Goal: Communication & Community: Answer question/provide support

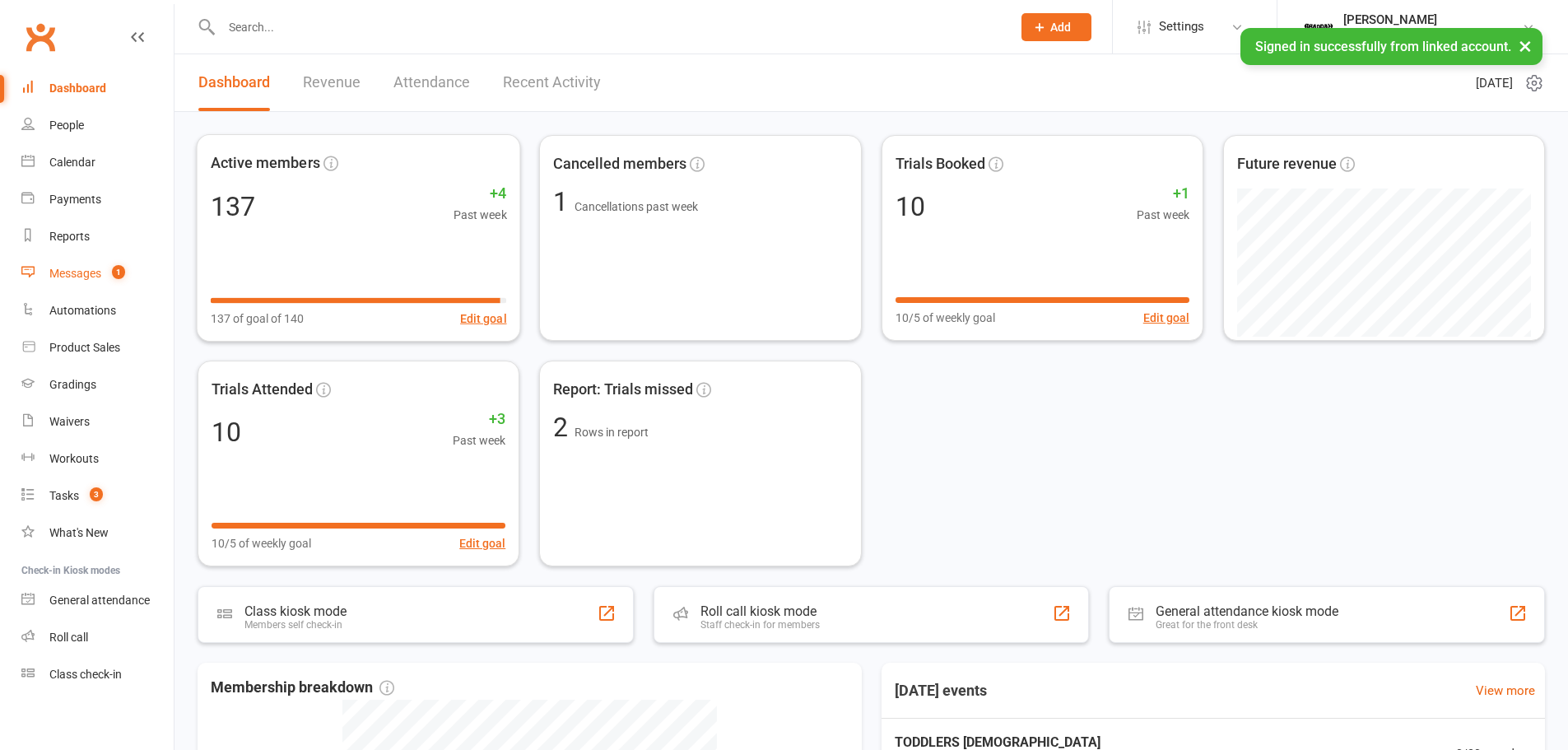
click at [64, 268] on div "Messages" at bounding box center [75, 273] width 51 height 13
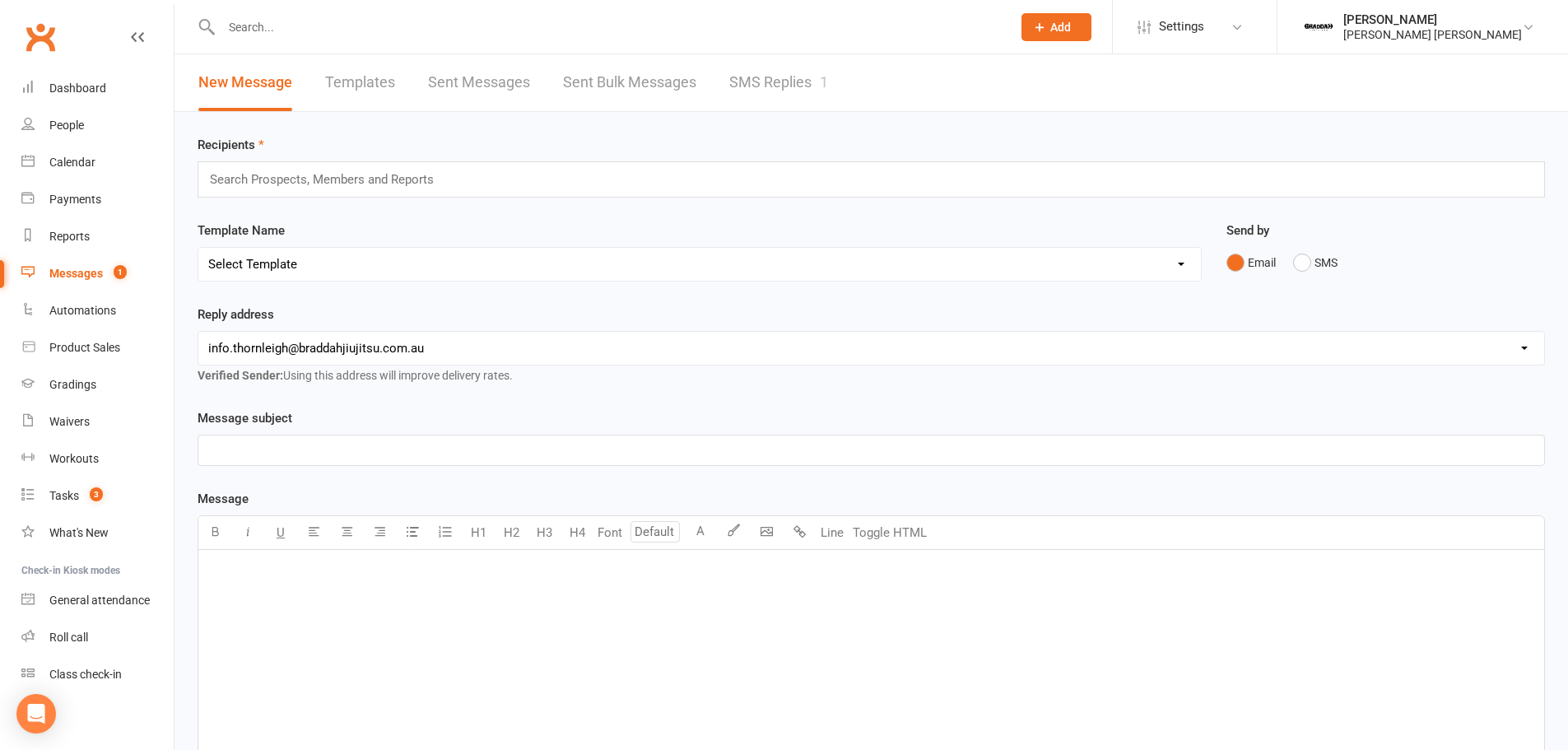
click at [719, 75] on div "New Message Templates Sent Messages Sent Bulk Messages SMS Replies 1" at bounding box center [512, 82] width 677 height 57
click at [782, 88] on link "SMS Replies 1" at bounding box center [778, 82] width 98 height 57
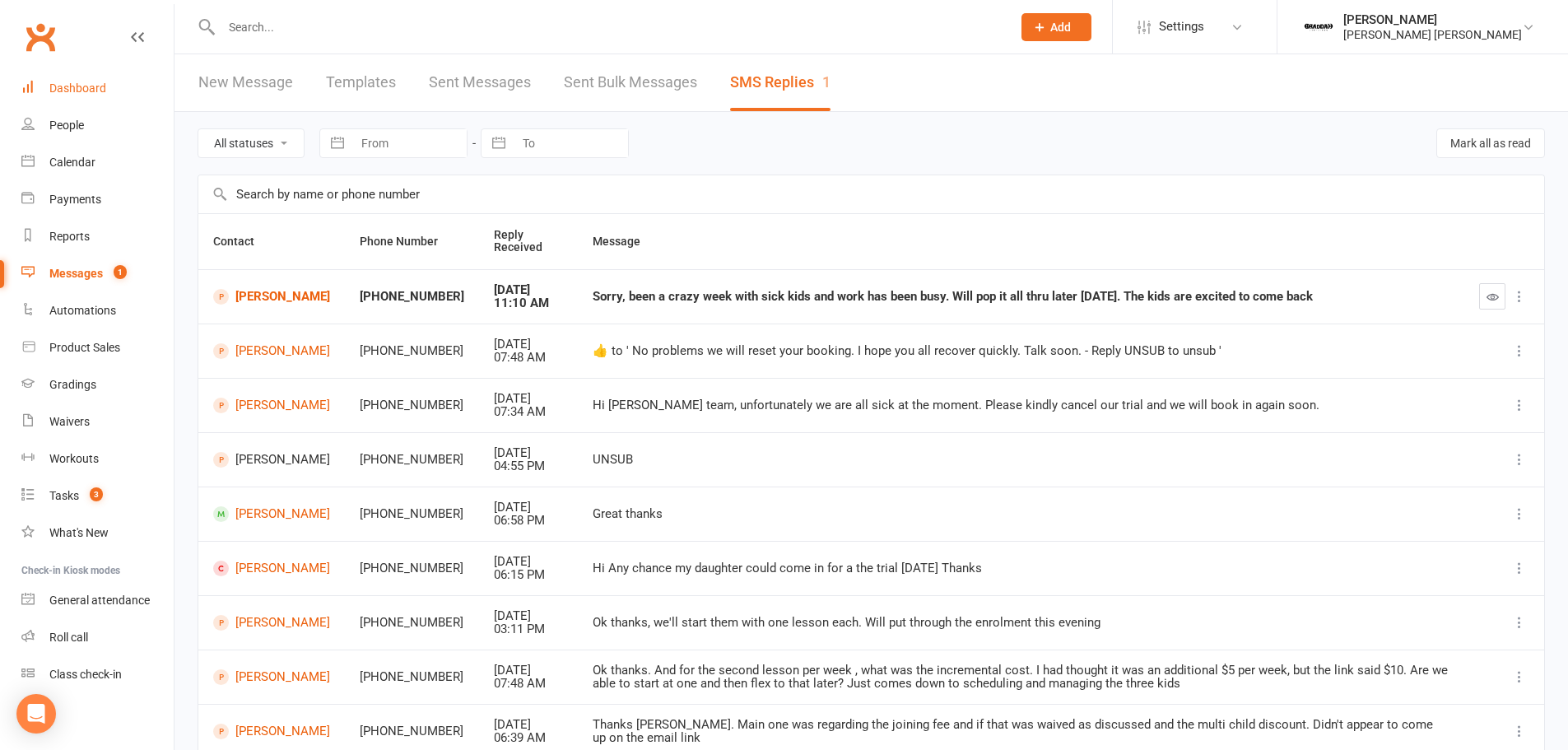
click at [82, 86] on div "Dashboard" at bounding box center [78, 87] width 57 height 13
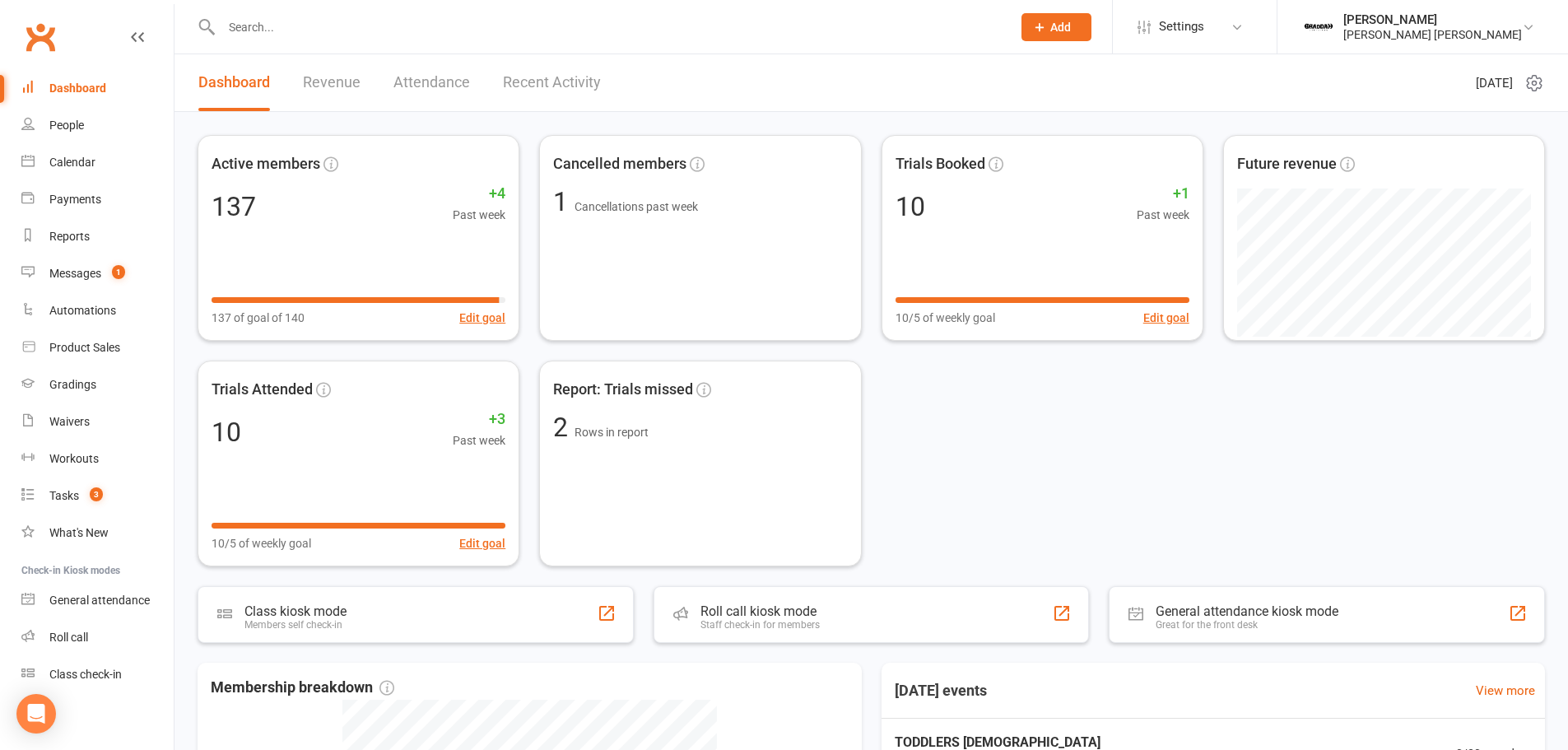
click at [568, 79] on link "Recent Activity" at bounding box center [552, 82] width 98 height 57
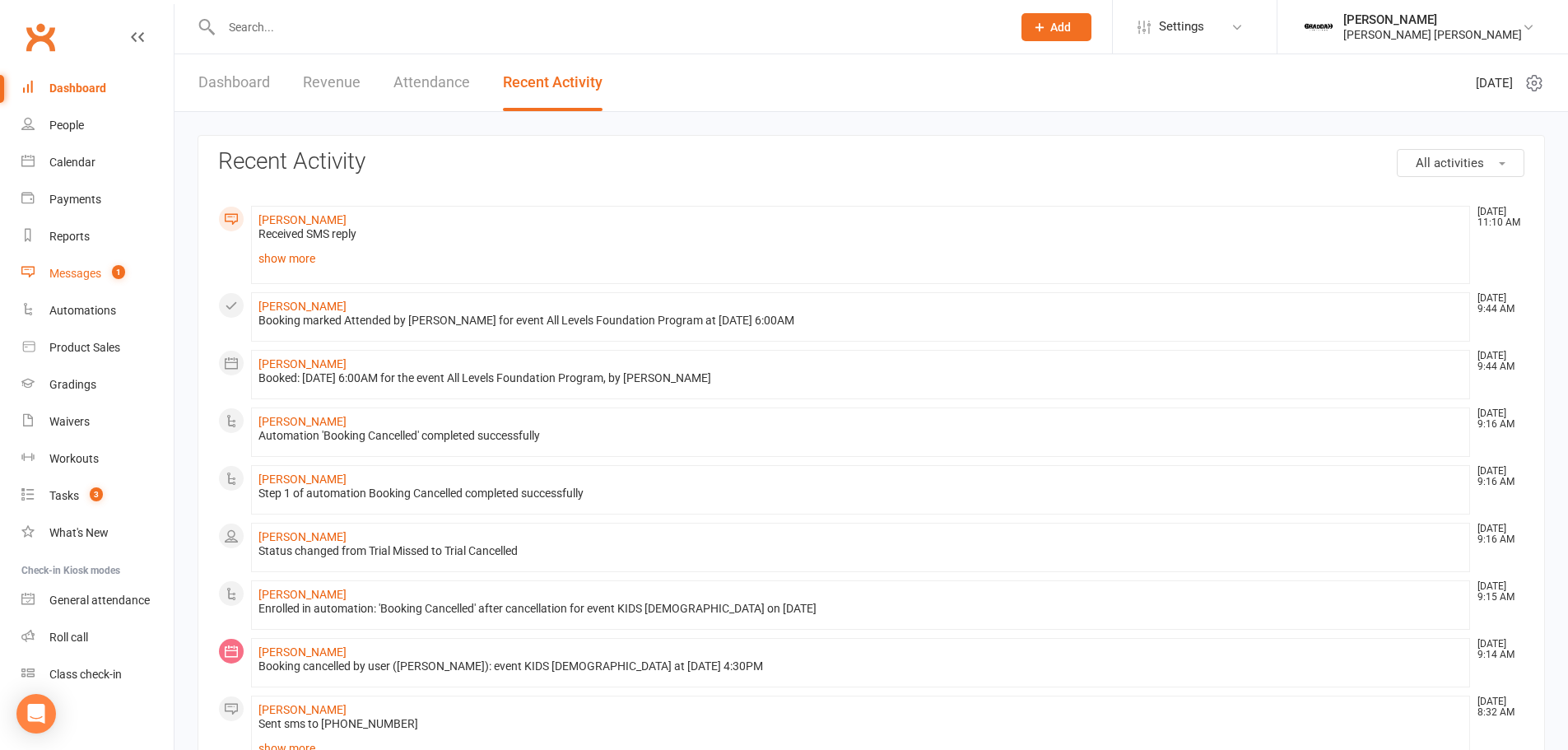
click at [92, 269] on div "Messages" at bounding box center [75, 273] width 51 height 13
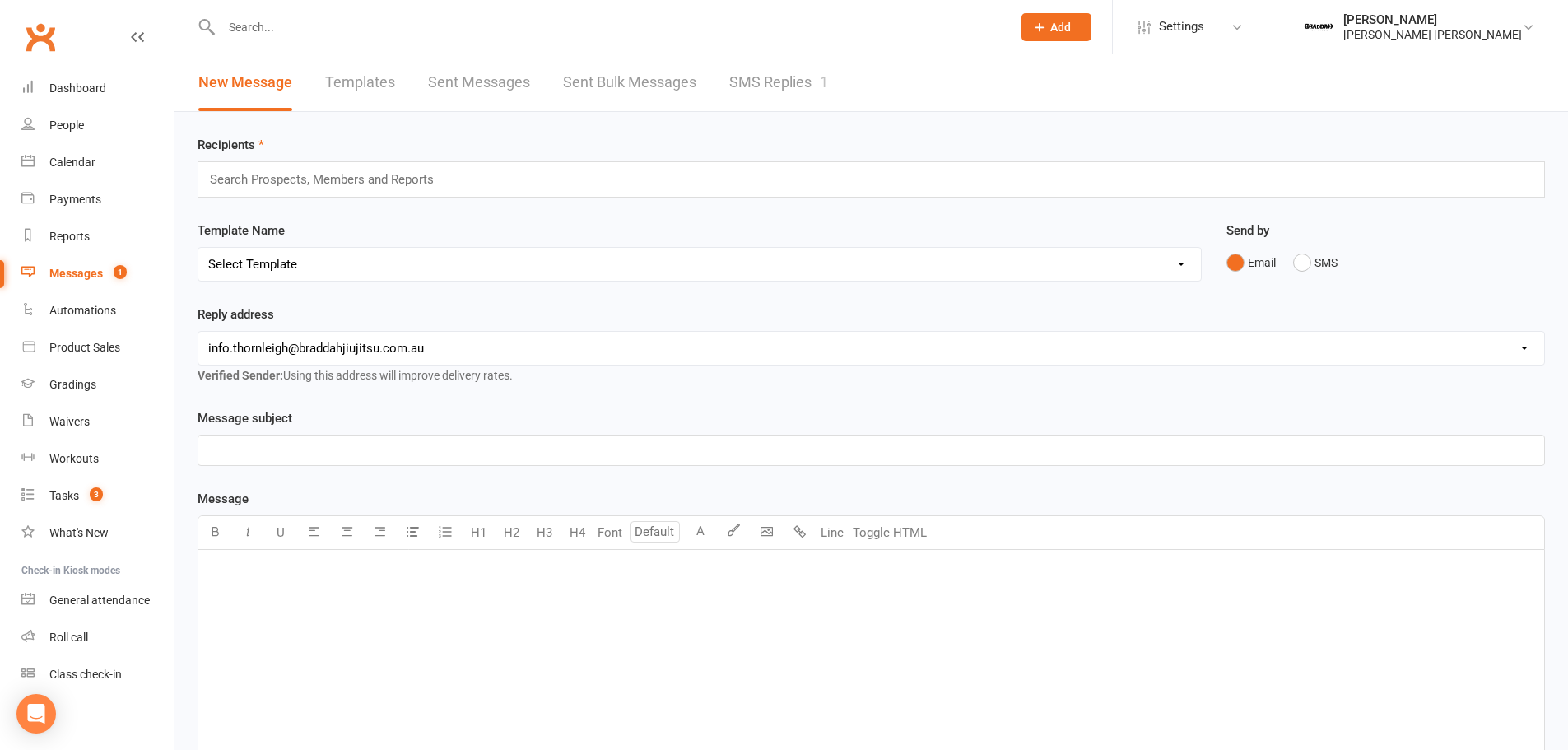
click at [771, 78] on link "SMS Replies 1" at bounding box center [778, 82] width 98 height 57
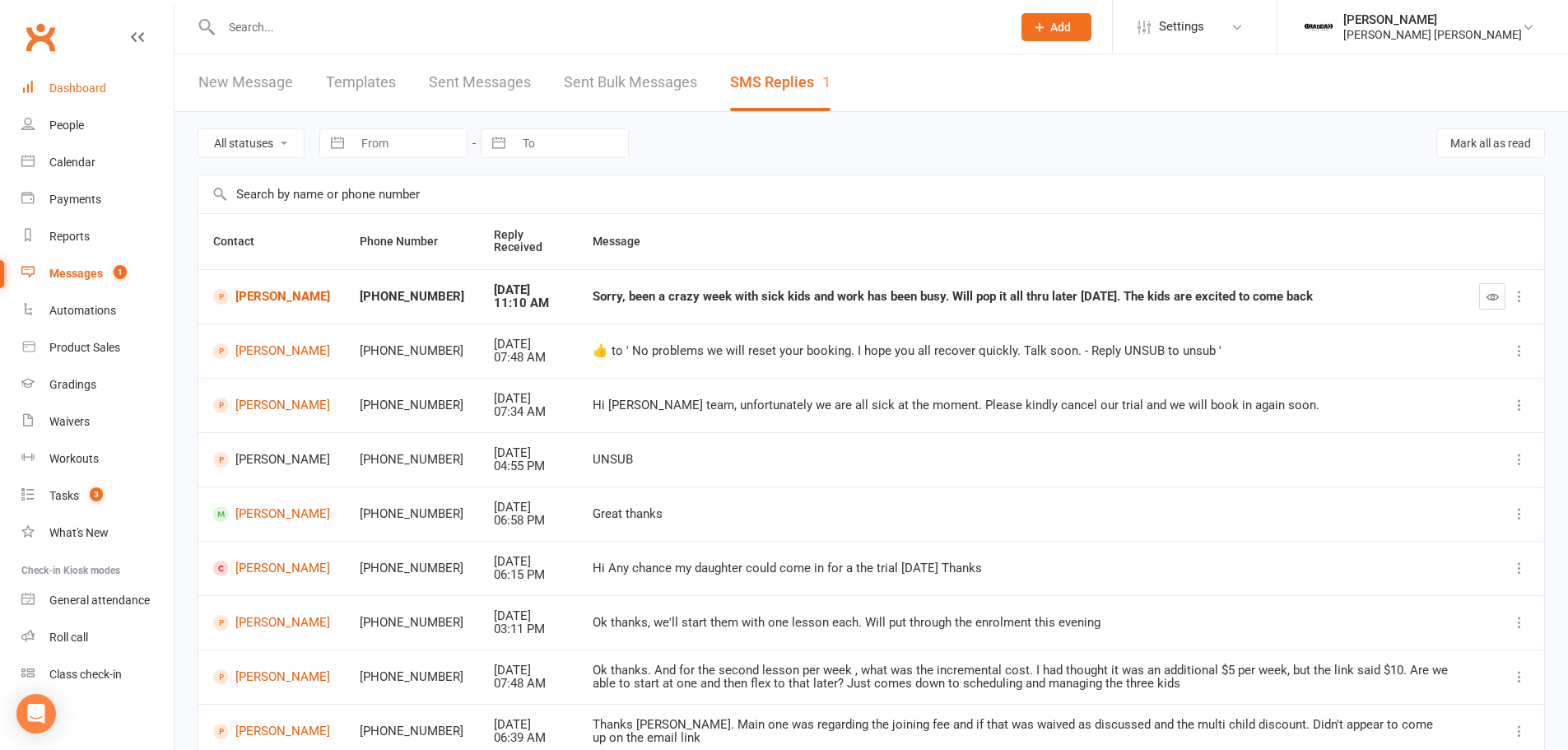
click at [81, 99] on link "Dashboard" at bounding box center [98, 88] width 153 height 37
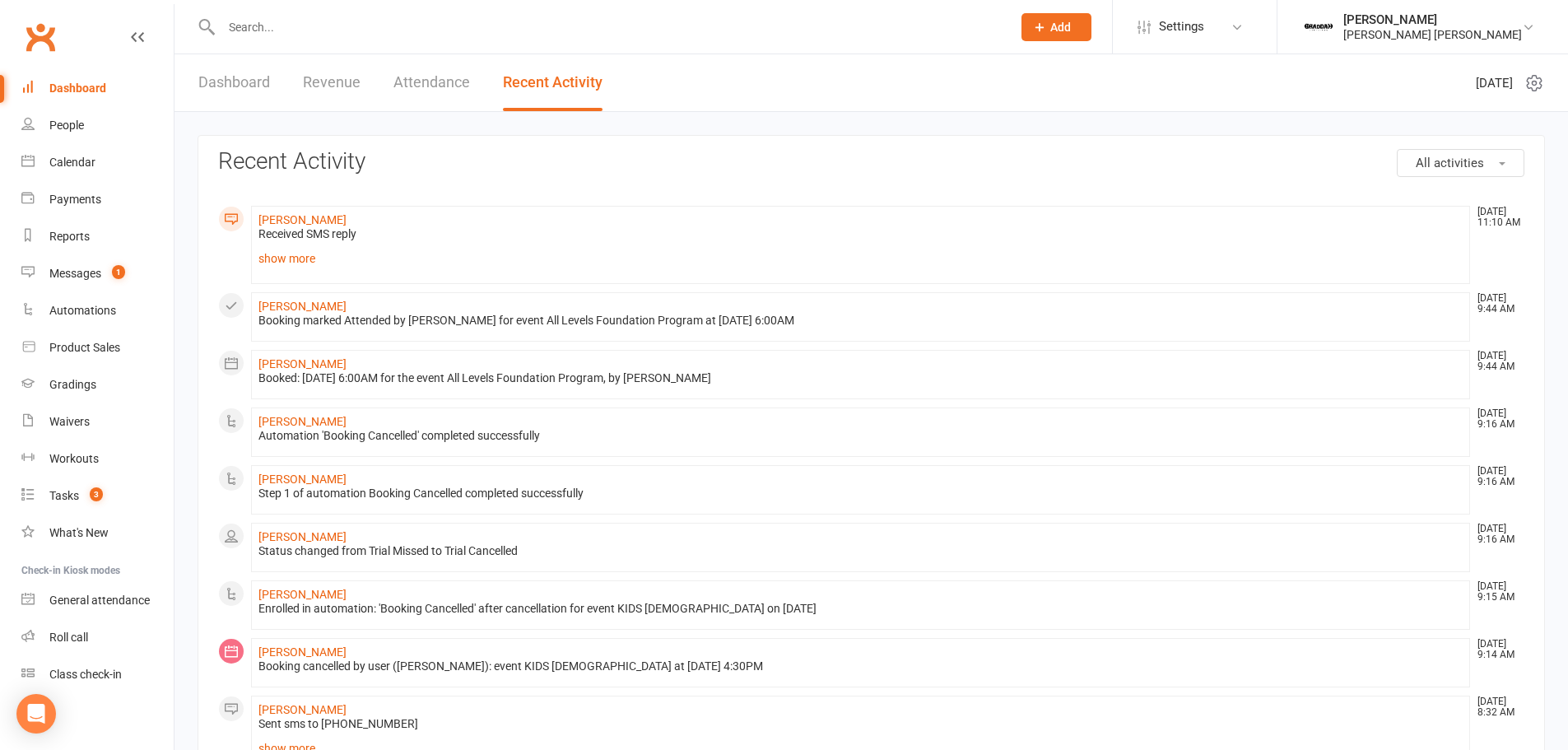
click at [225, 78] on link "Dashboard" at bounding box center [234, 82] width 71 height 57
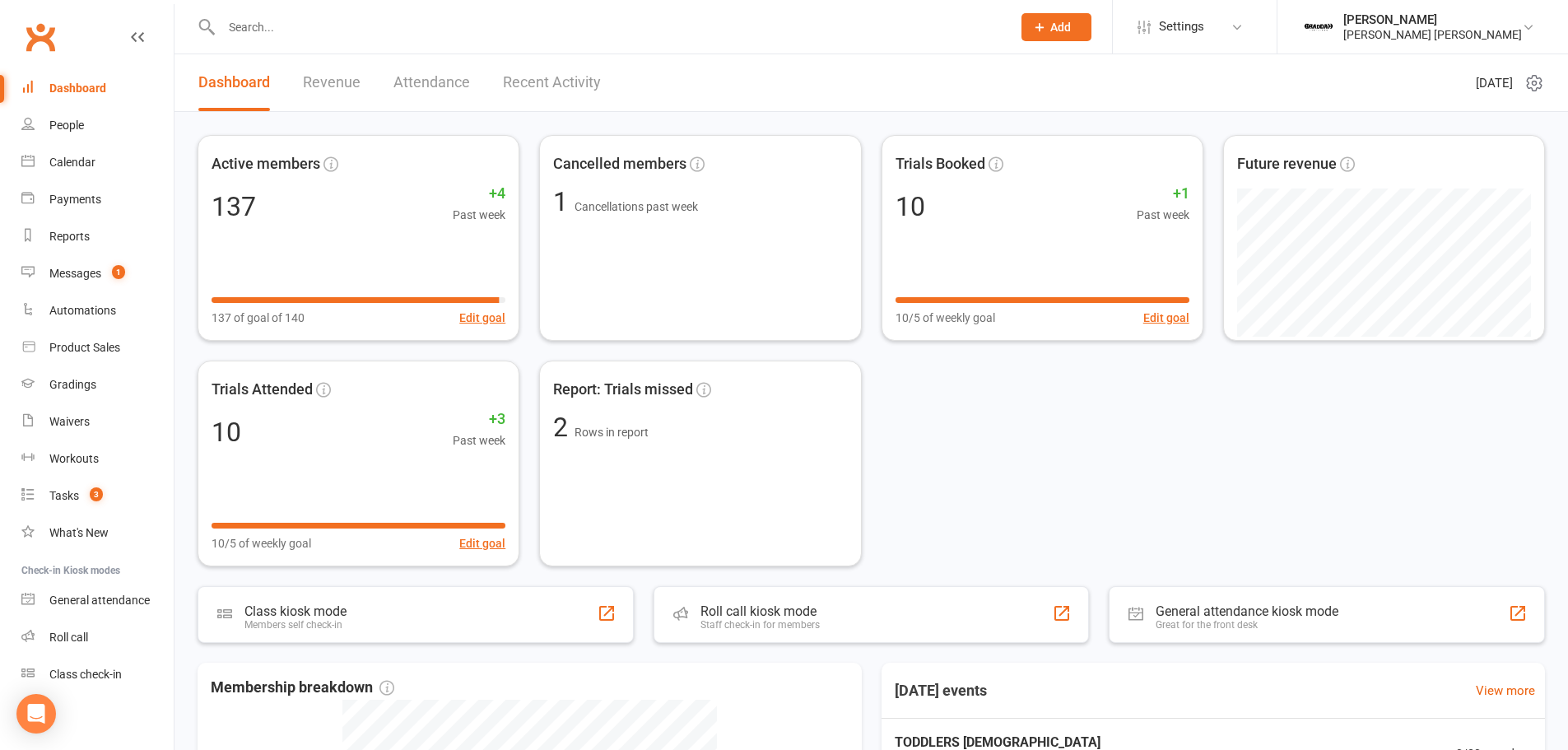
click at [346, 80] on link "Revenue" at bounding box center [332, 82] width 58 height 57
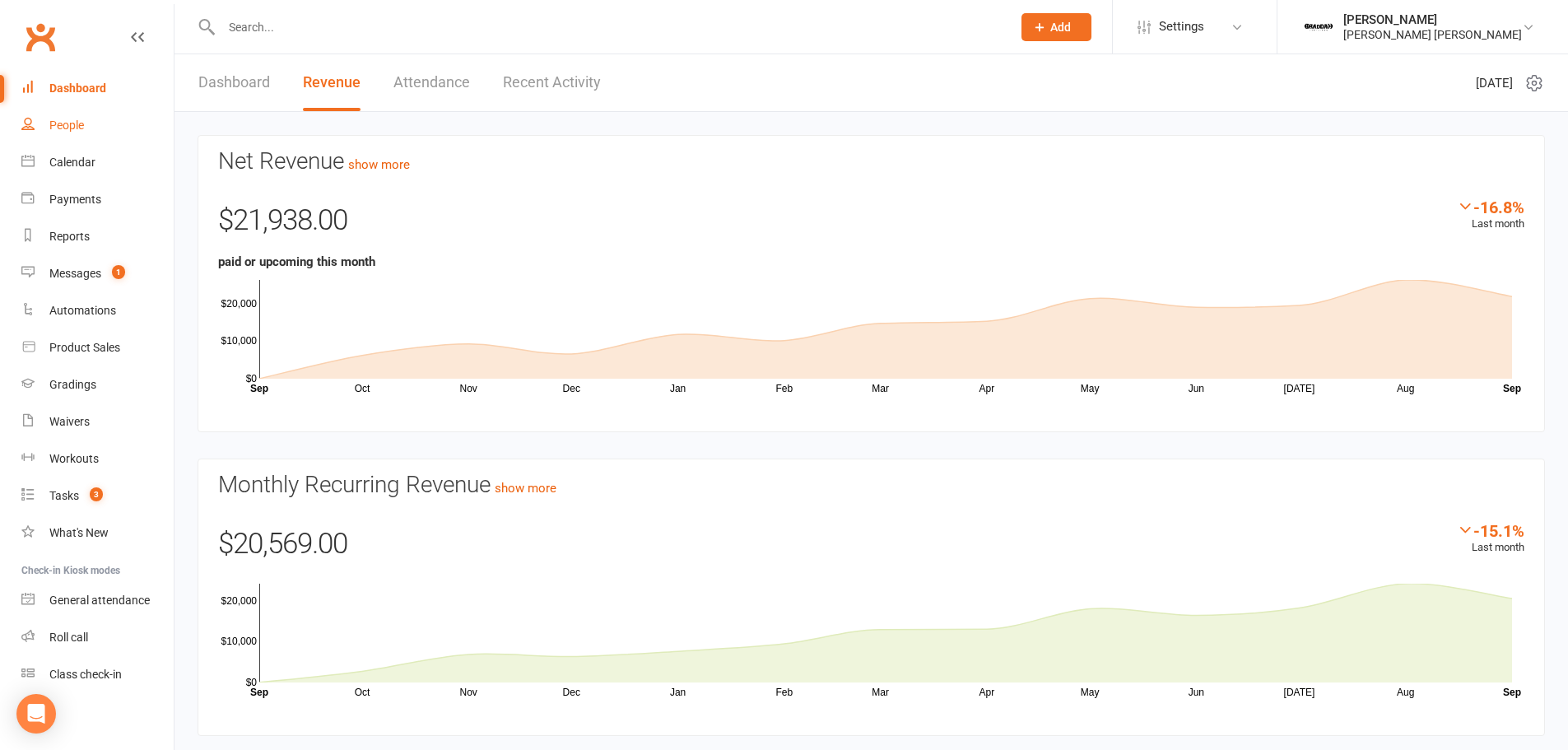
click at [51, 123] on div "People" at bounding box center [67, 125] width 35 height 13
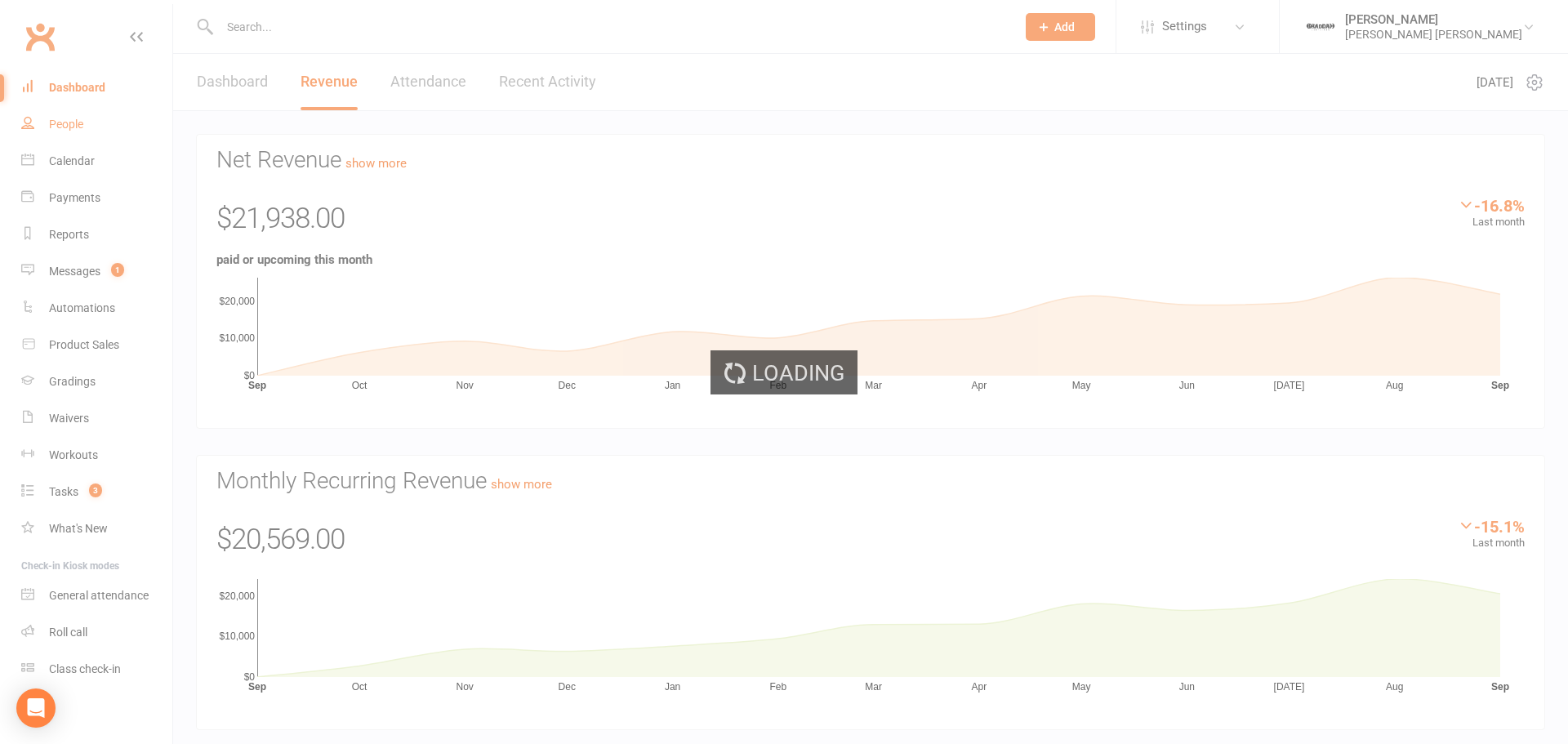
select select "100"
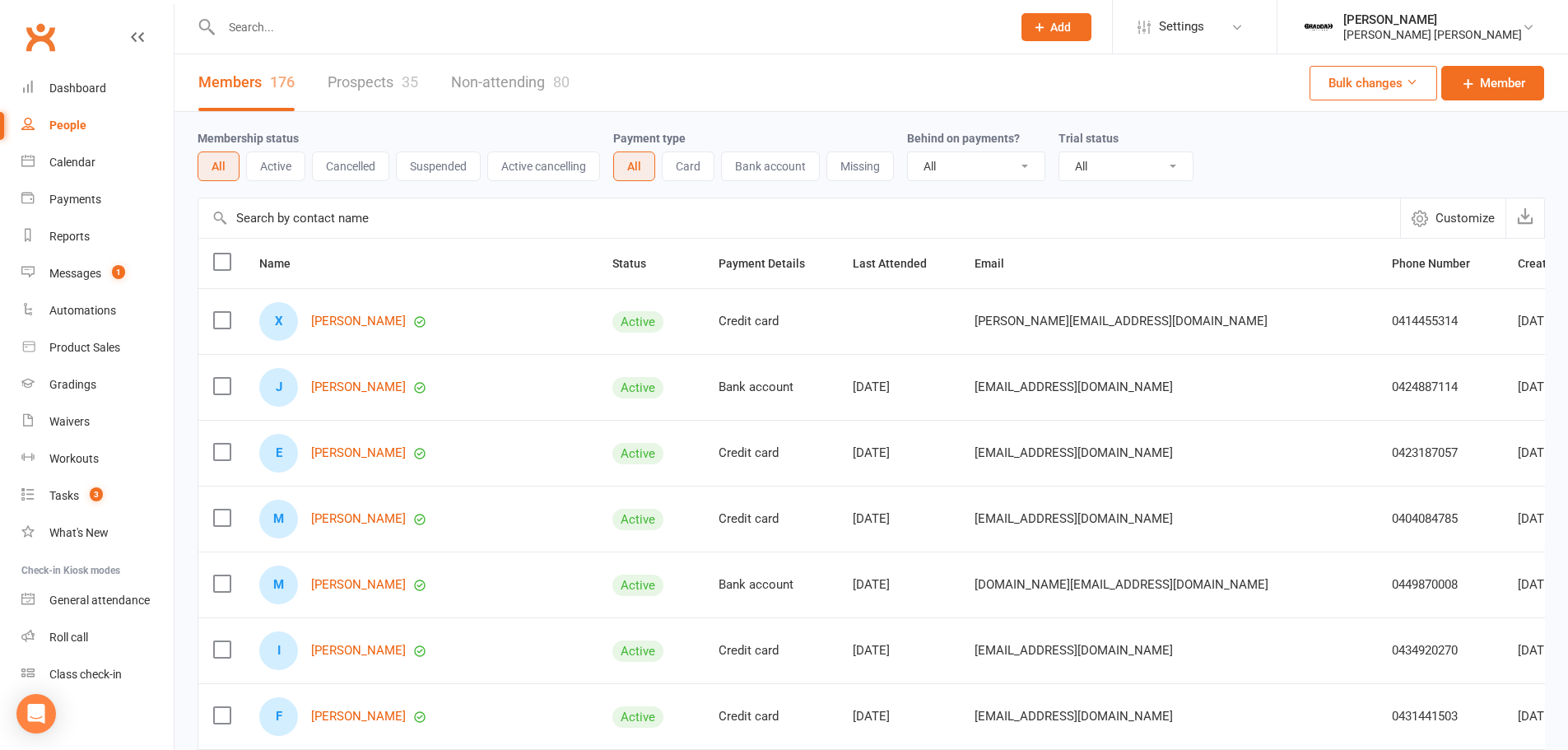
click at [430, 215] on input "text" at bounding box center [799, 218] width 1202 height 39
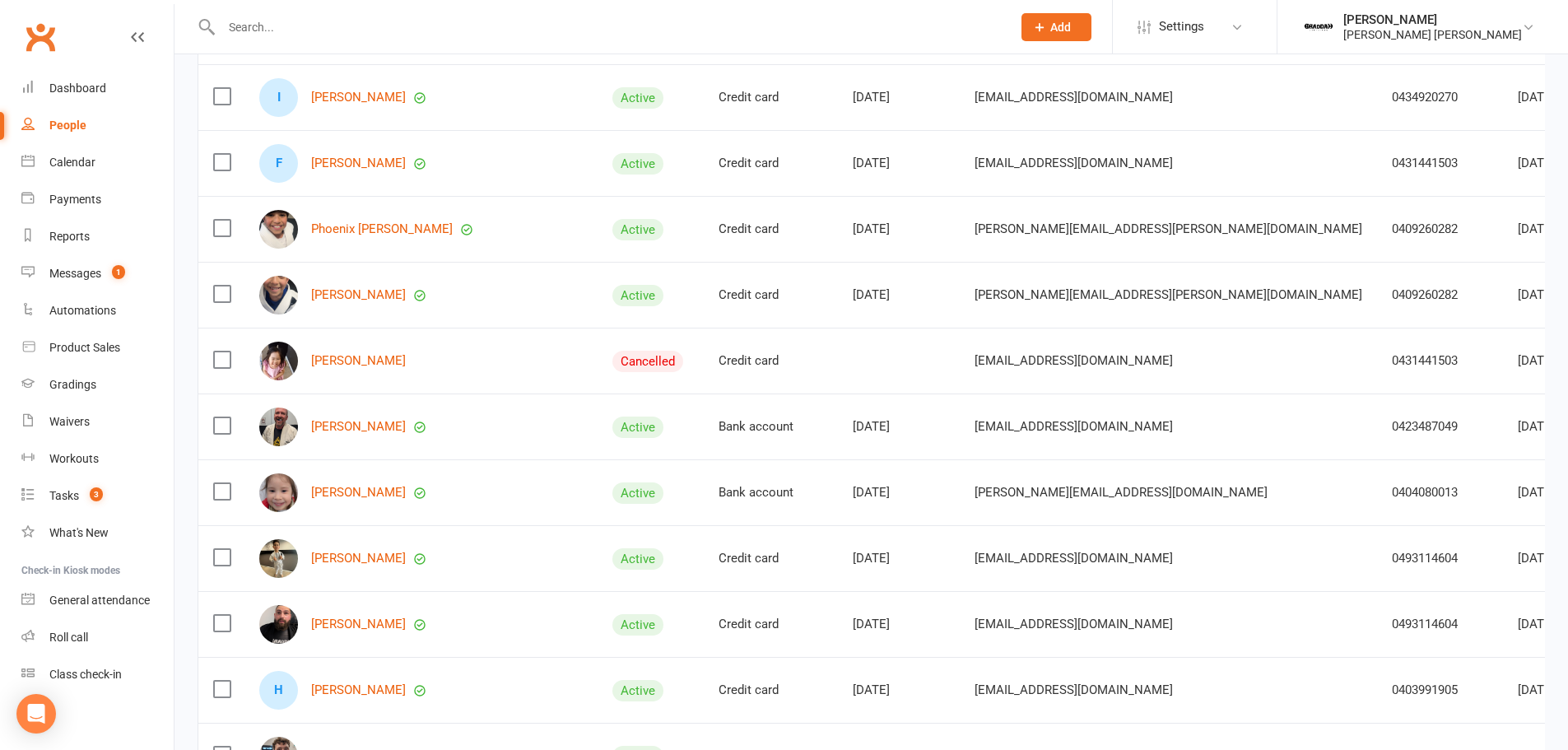
scroll to position [576, 0]
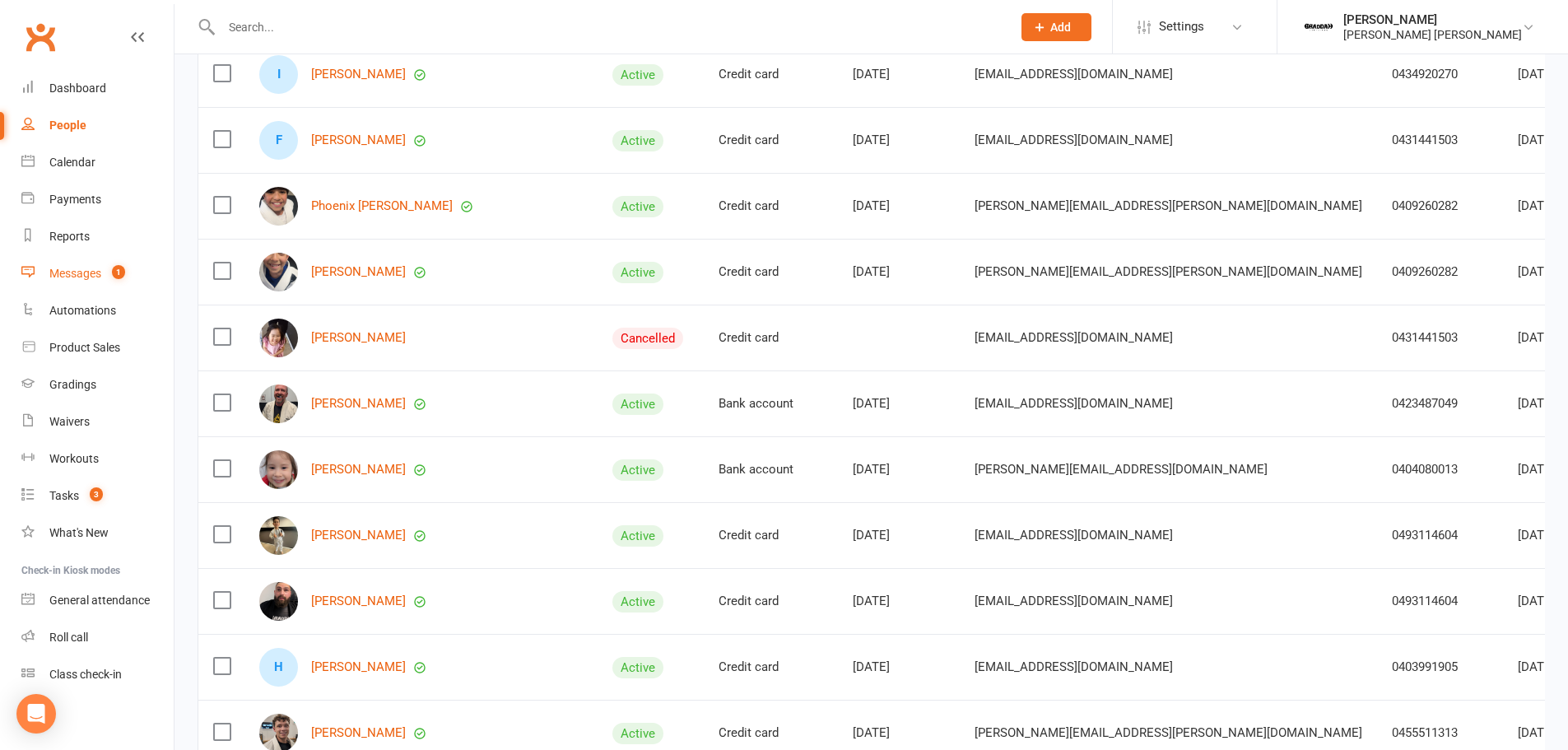
click at [106, 272] on count-badge "1" at bounding box center [114, 273] width 22 height 13
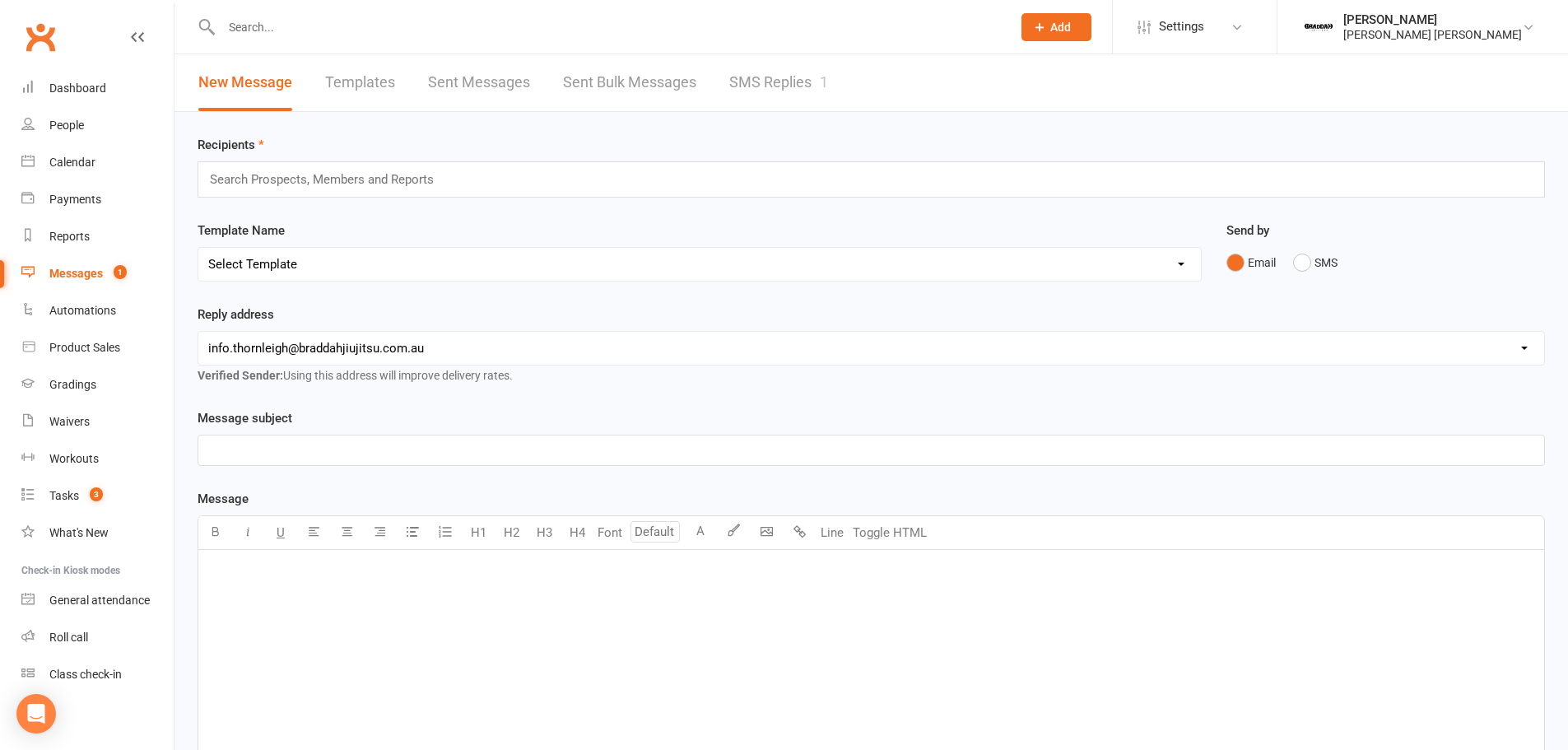
click at [841, 95] on div "New Message Templates Sent Messages Sent Bulk Messages SMS Replies 1" at bounding box center [512, 82] width 677 height 57
click at [806, 79] on link "SMS Replies 1" at bounding box center [778, 82] width 98 height 57
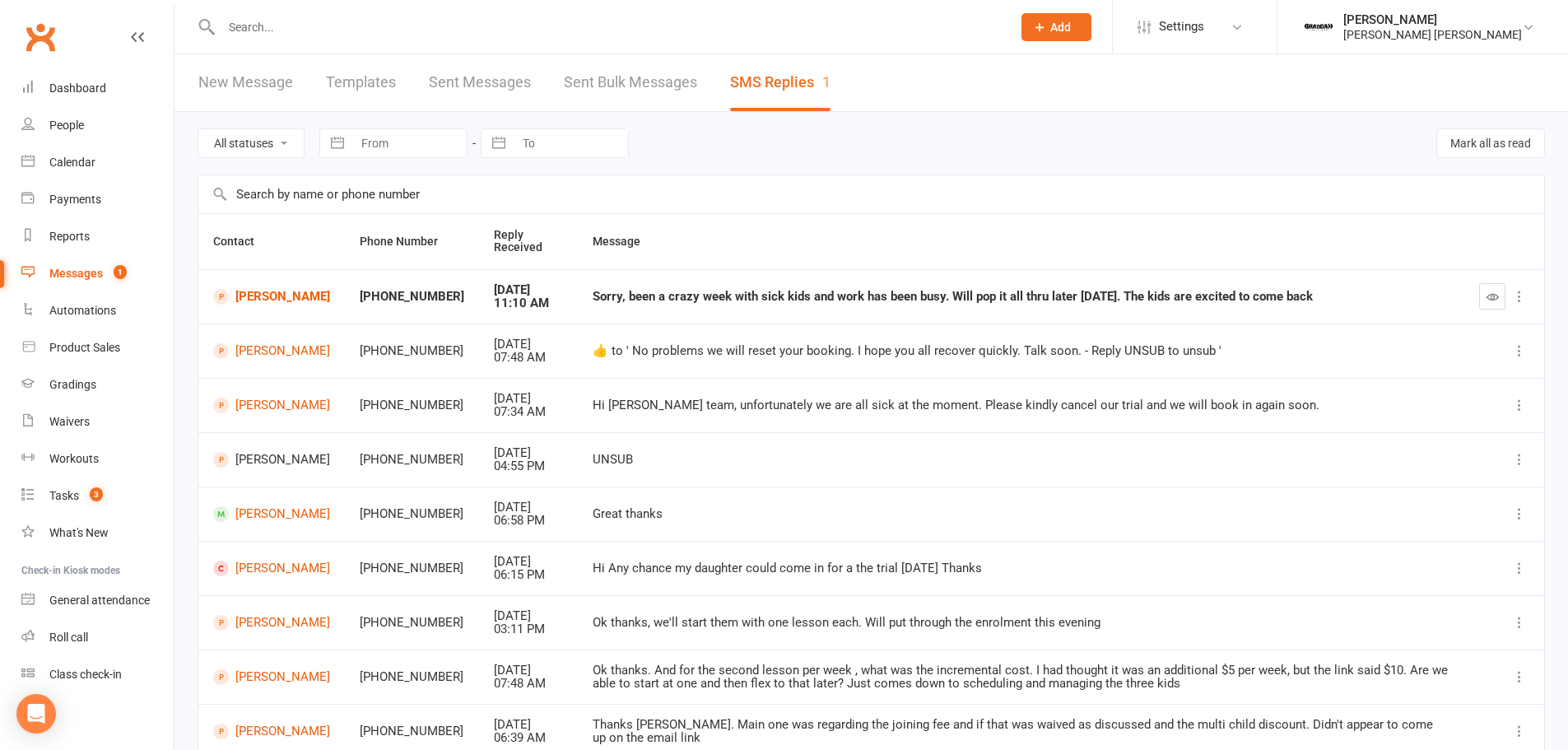
click at [241, 318] on td "[PERSON_NAME]" at bounding box center [272, 297] width 146 height 54
click at [246, 303] on link "[PERSON_NAME]" at bounding box center [272, 297] width 117 height 16
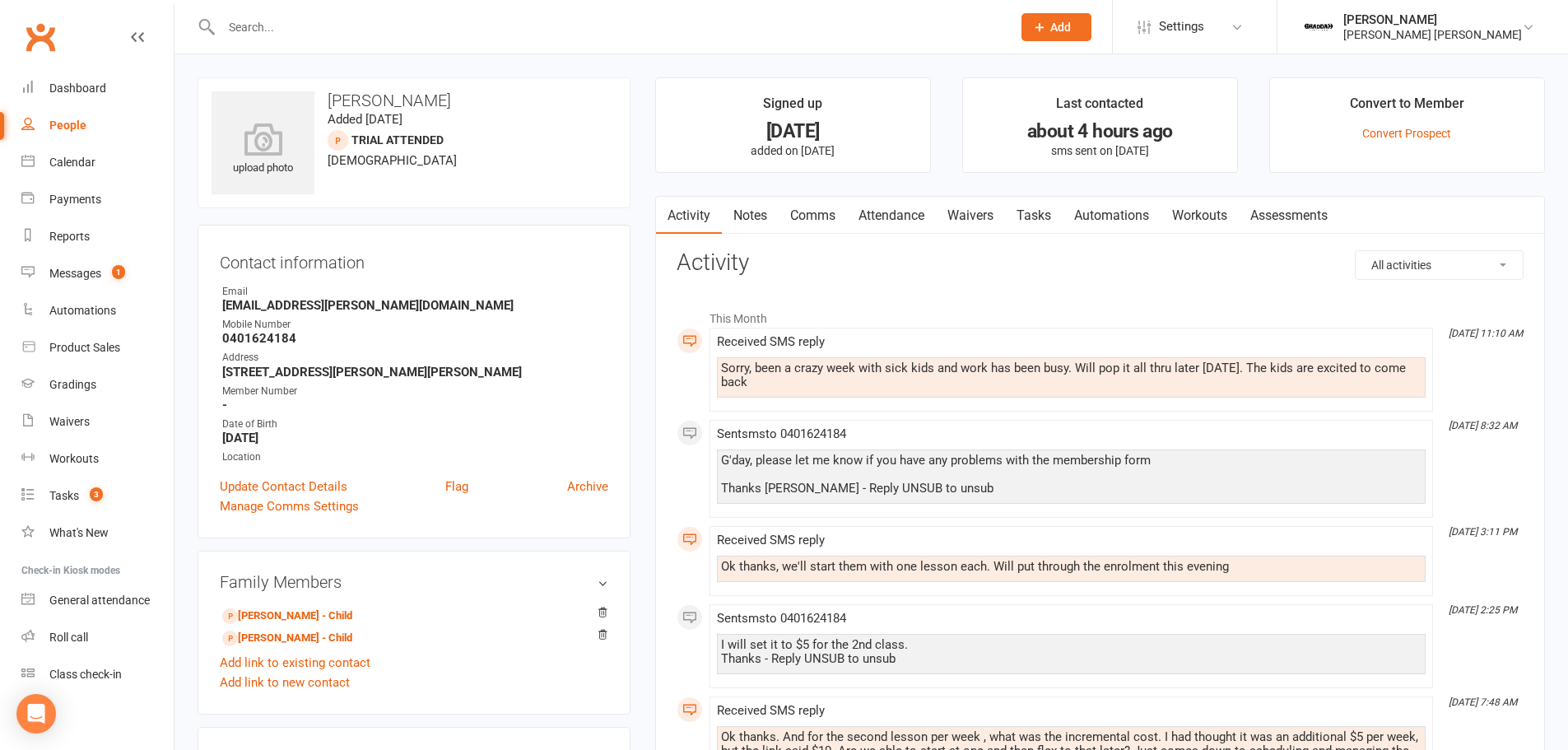
click at [805, 214] on link "Comms" at bounding box center [812, 215] width 68 height 38
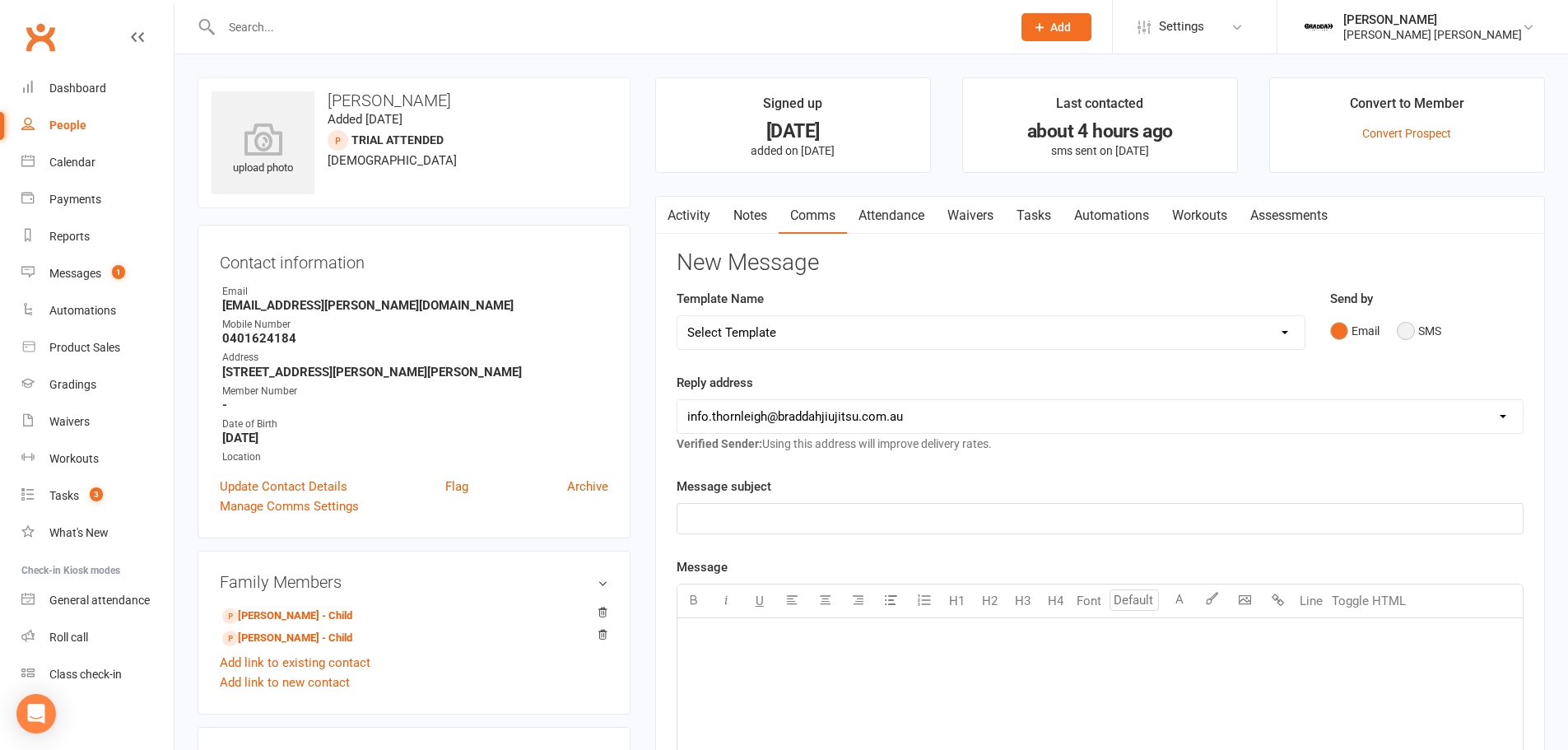
click at [1441, 335] on button "SMS" at bounding box center [1419, 331] width 44 height 31
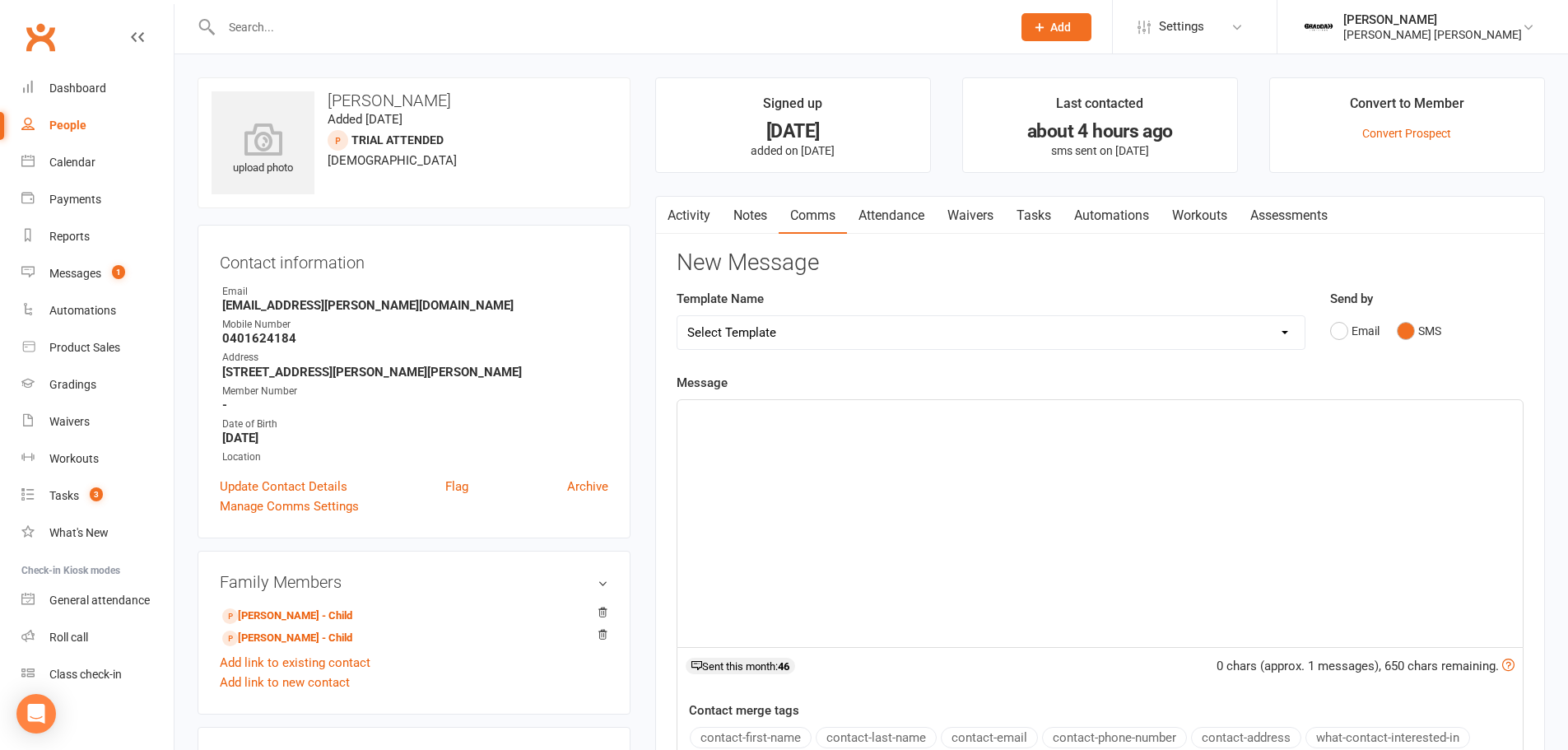
click at [984, 538] on div "﻿" at bounding box center [1100, 523] width 845 height 247
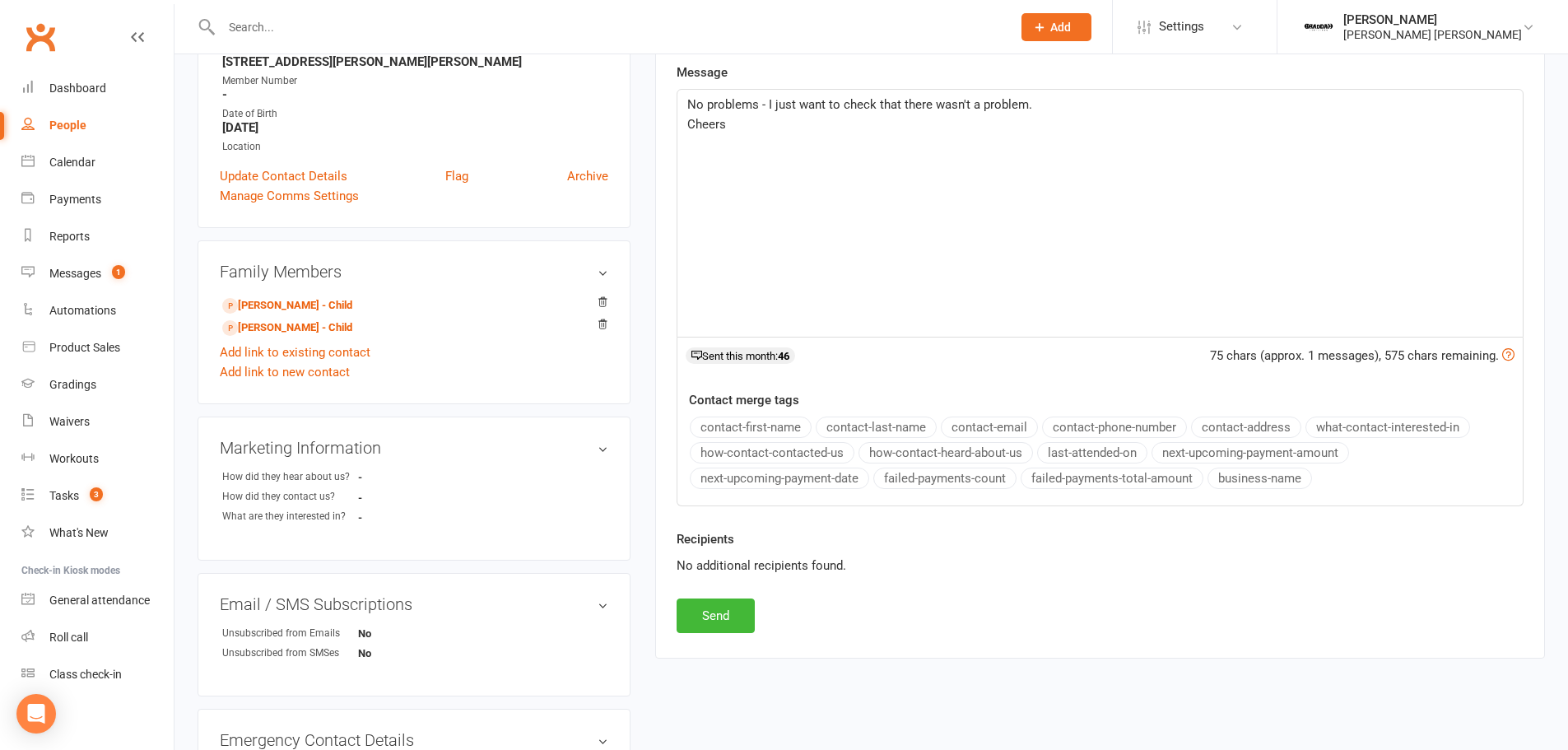
scroll to position [330, 0]
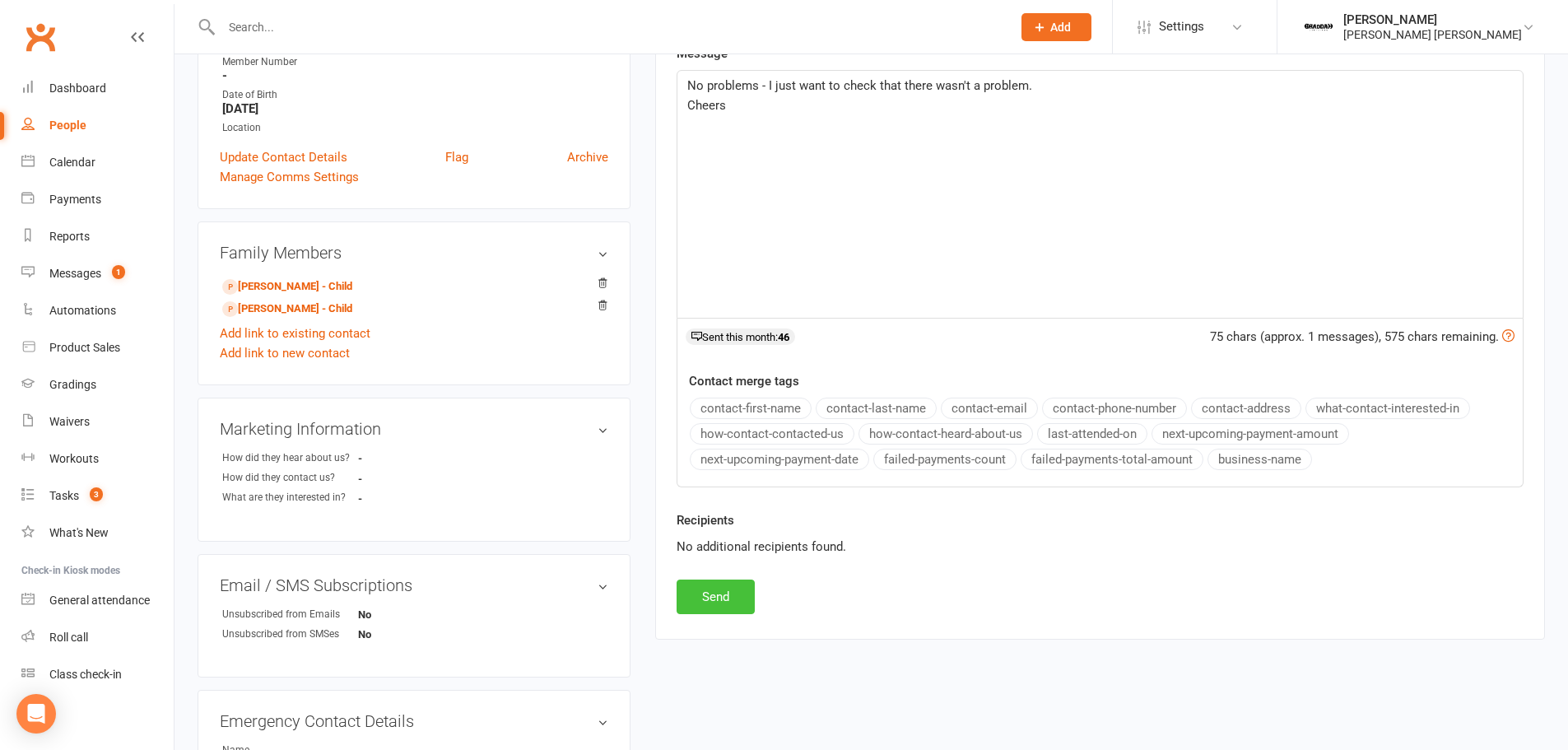
click at [733, 600] on button "Send" at bounding box center [716, 597] width 78 height 35
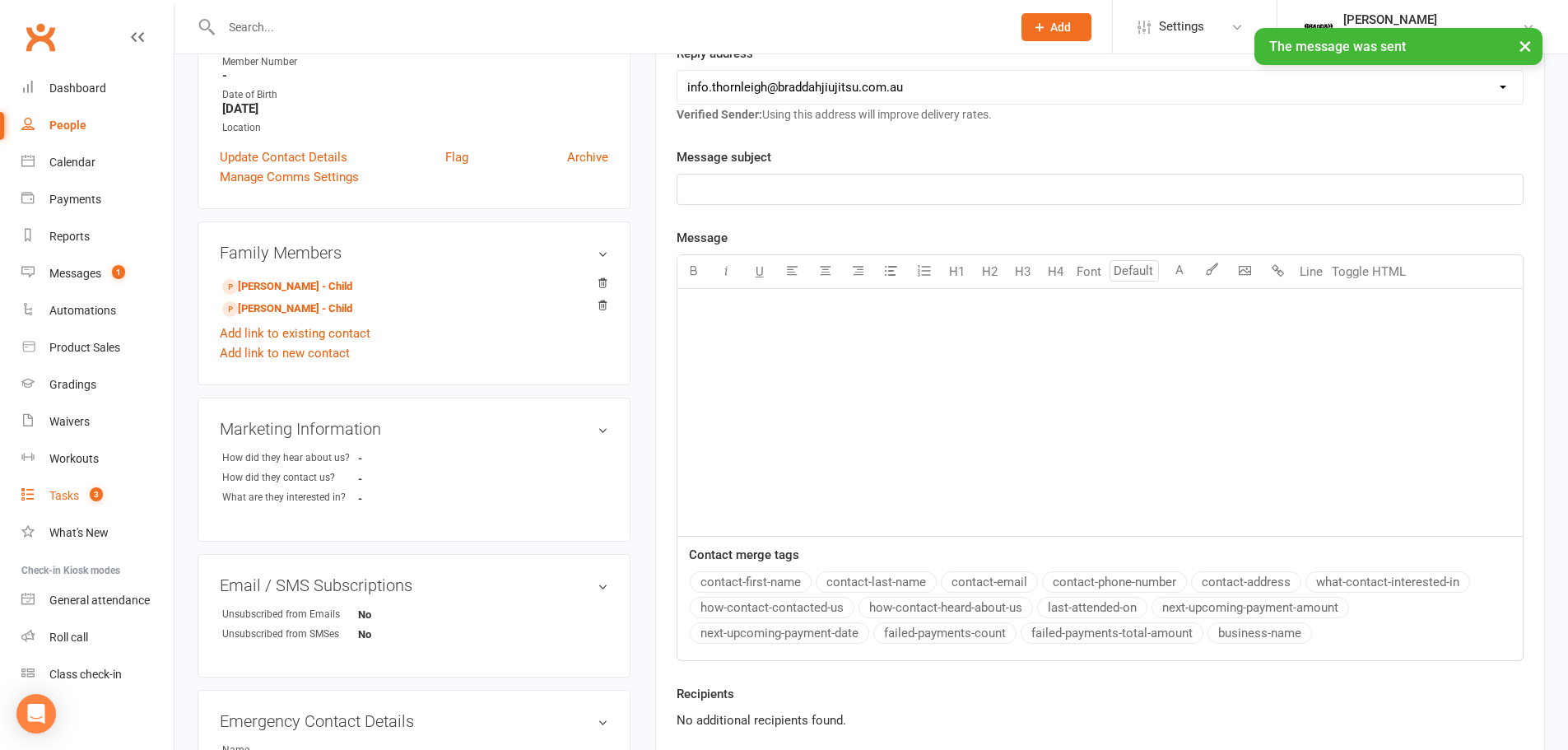
click at [79, 494] on div "Tasks" at bounding box center [64, 495] width 30 height 13
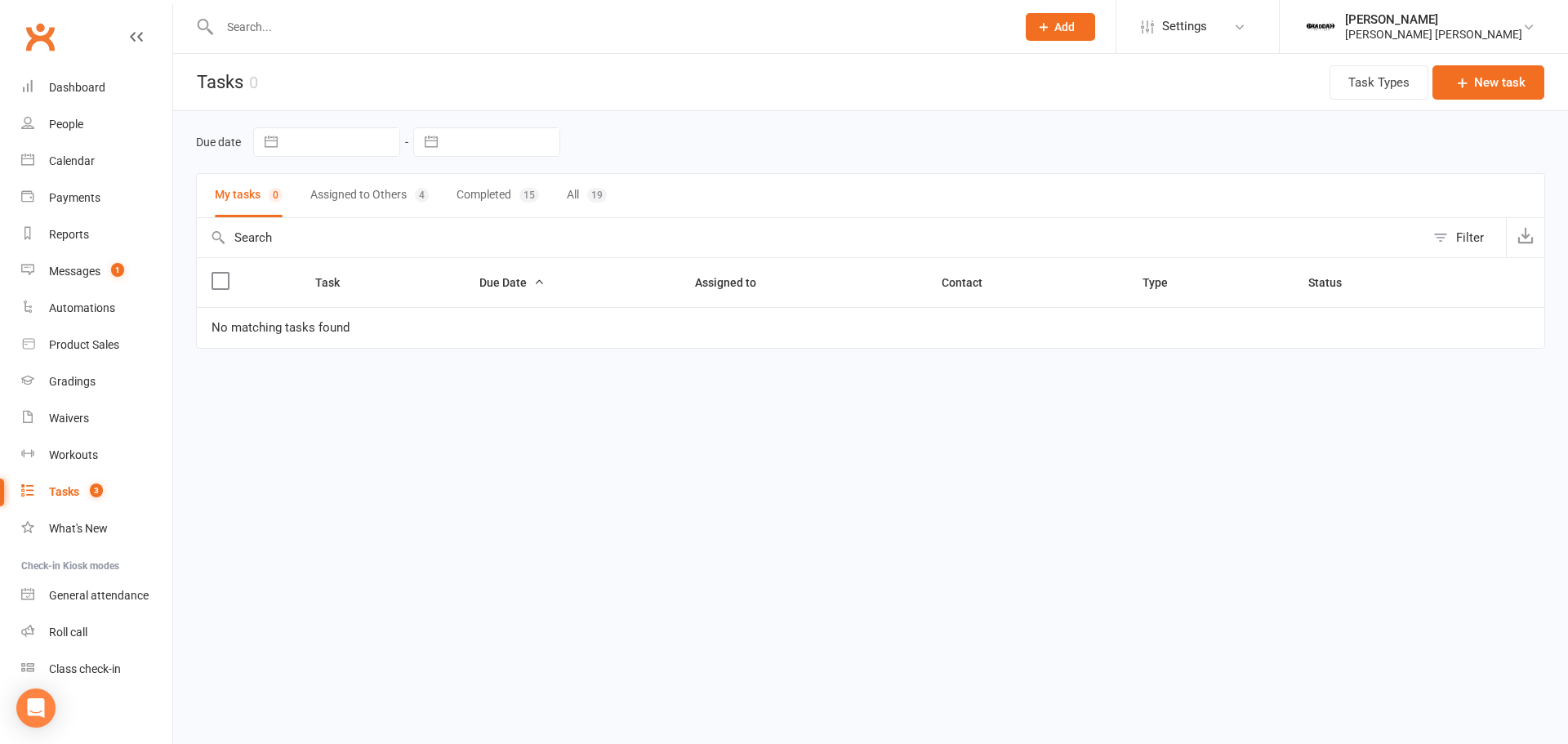
click at [365, 196] on button "Assigned to Others 4" at bounding box center [369, 196] width 118 height 43
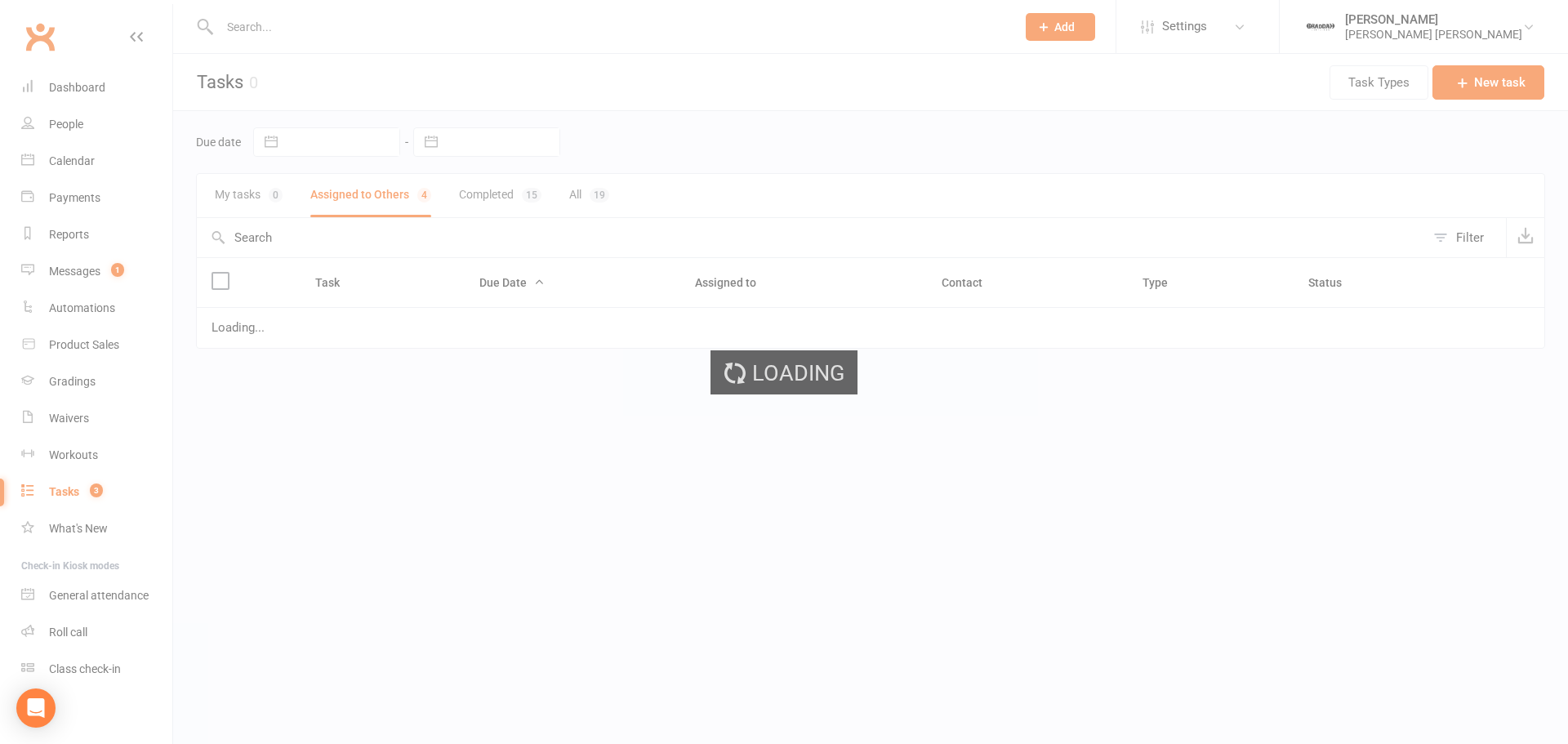
select select "started"
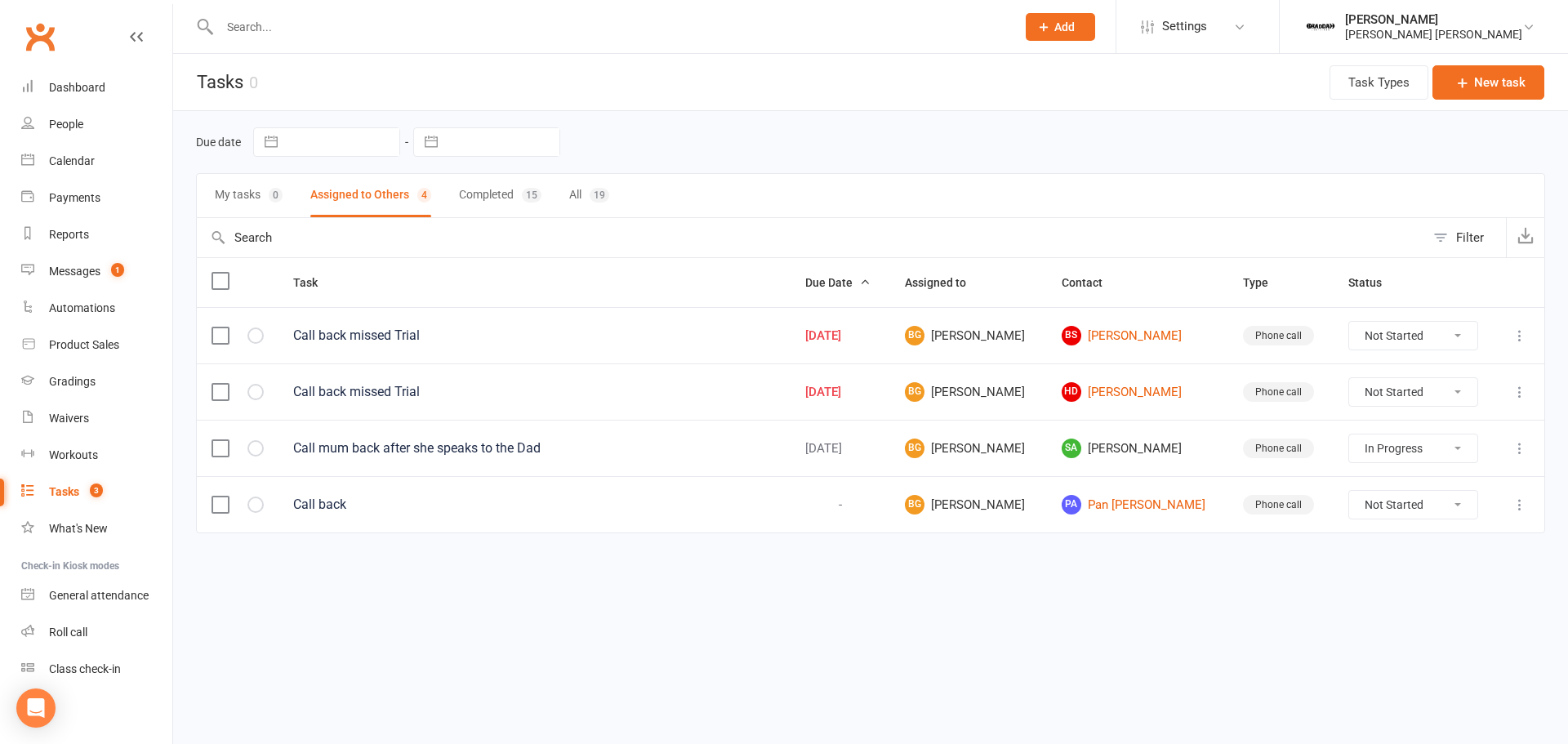
select select "started"
click at [385, 570] on div "Due date Navigate forward to interact with the calendar and select a date. Pres…" at bounding box center [870, 344] width 1395 height 468
click at [60, 260] on link "Messages 1" at bounding box center [97, 272] width 151 height 36
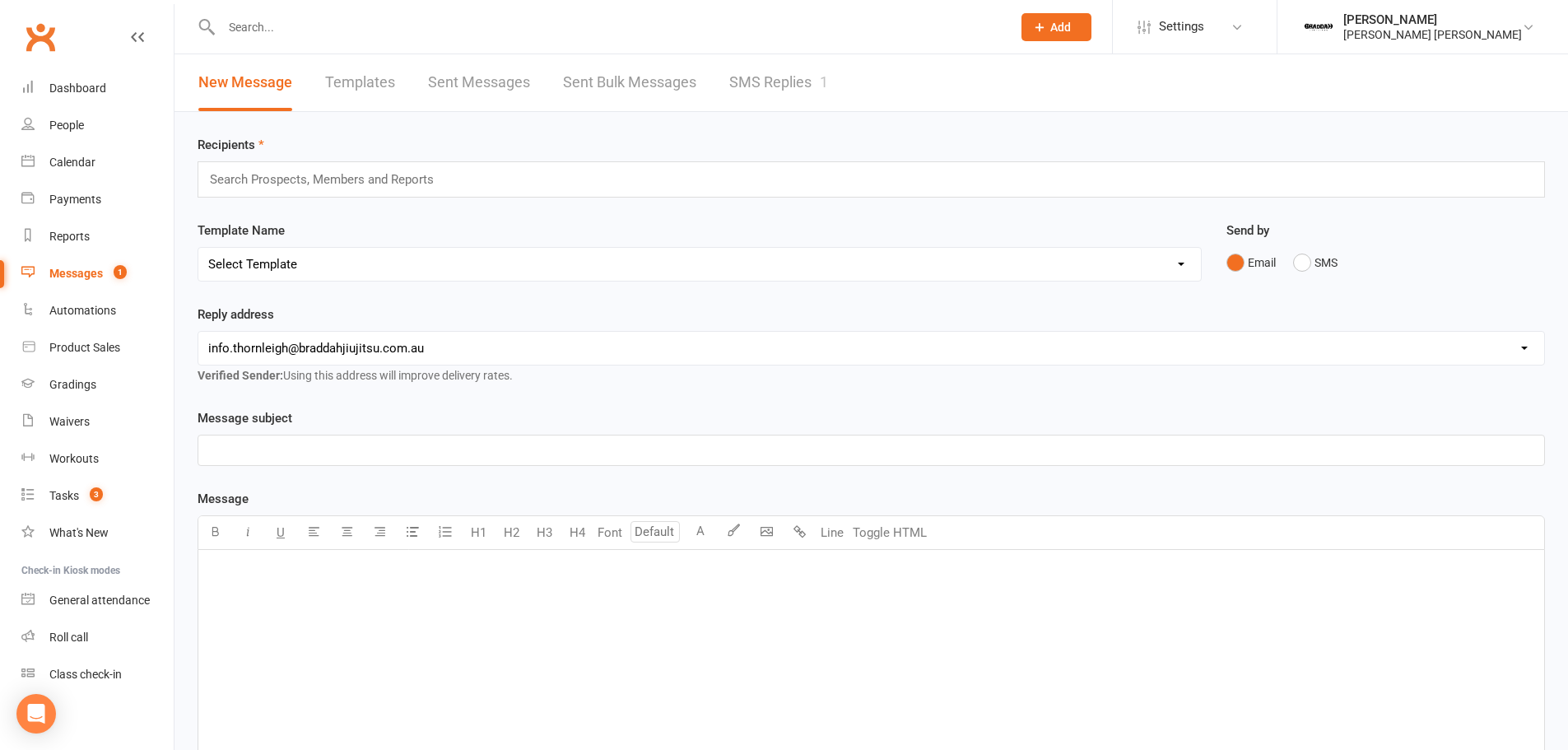
click at [795, 90] on link "SMS Replies 1" at bounding box center [778, 82] width 98 height 57
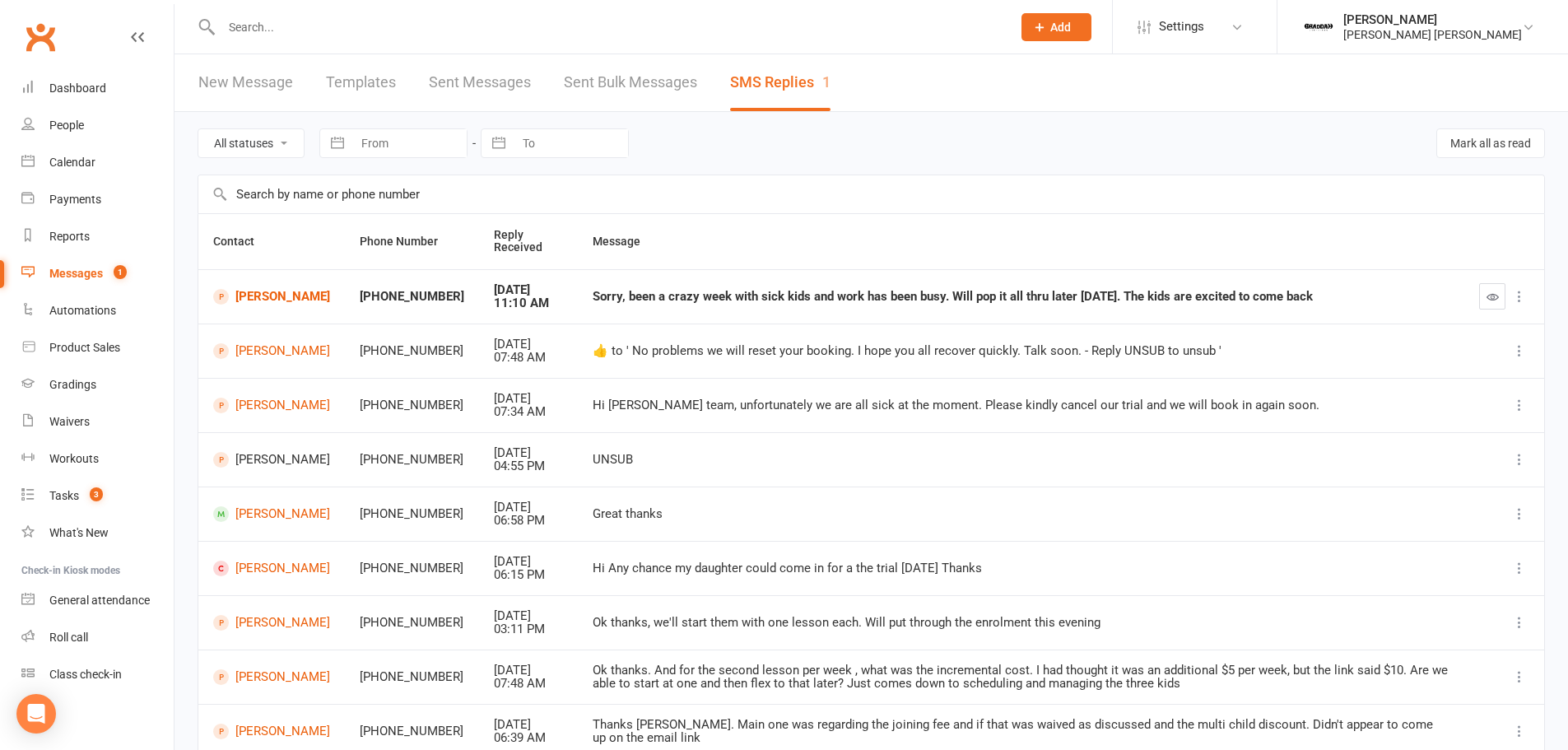
click at [1494, 299] on icon "button" at bounding box center [1493, 297] width 12 height 12
